Goal: Task Accomplishment & Management: Manage account settings

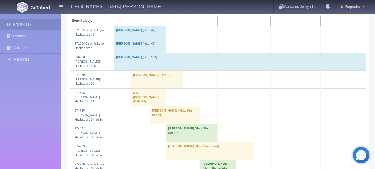
scroll to position [434, 0]
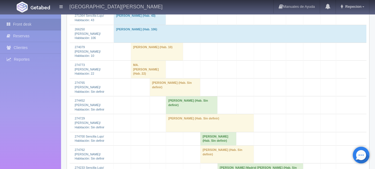
click at [161, 96] on td "[PERSON_NAME] (Hab. Sin definir)" at bounding box center [175, 87] width 51 height 18
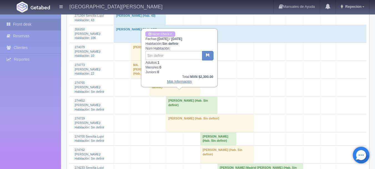
click at [173, 82] on link "Más Información" at bounding box center [179, 81] width 25 height 4
click at [168, 96] on td "[PERSON_NAME] (Hab. Sin definir)" at bounding box center [175, 87] width 51 height 18
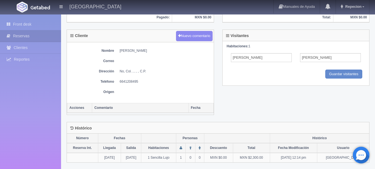
scroll to position [195, 0]
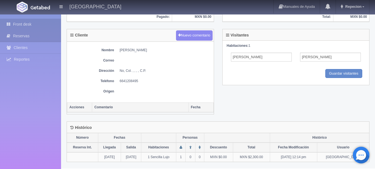
click at [27, 24] on link "Front desk" at bounding box center [30, 24] width 61 height 11
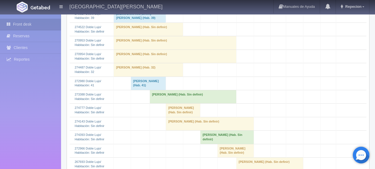
scroll to position [167, 0]
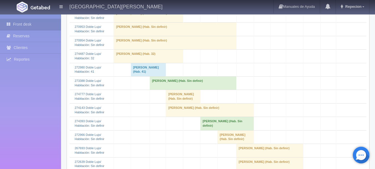
click at [161, 89] on td "[PERSON_NAME] (Hab. Sin definir)" at bounding box center [193, 82] width 87 height 13
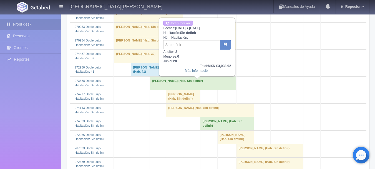
click at [161, 89] on td "[PERSON_NAME] (Hab. Sin definir)" at bounding box center [193, 82] width 87 height 13
click at [172, 89] on td "[PERSON_NAME] (Hab. Sin definir)" at bounding box center [193, 82] width 87 height 13
click at [165, 87] on td "[PERSON_NAME] (Hab. Sin definir)" at bounding box center [193, 82] width 87 height 13
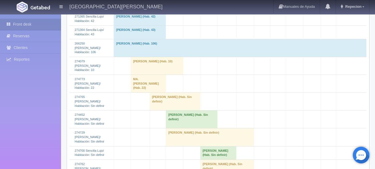
scroll to position [472, 0]
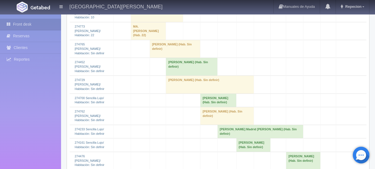
click at [162, 58] on td "[PERSON_NAME] (Hab. Sin definir)" at bounding box center [175, 49] width 51 height 18
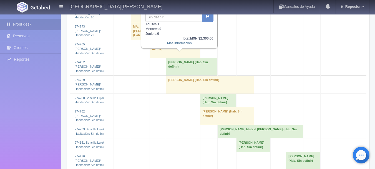
click at [162, 58] on td "[PERSON_NAME] (Hab. Sin definir)" at bounding box center [175, 49] width 51 height 18
